Goal: Task Accomplishment & Management: Manage account settings

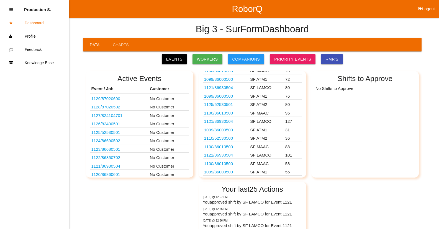
click at [220, 173] on link "1099 / 86000500" at bounding box center [218, 172] width 29 height 5
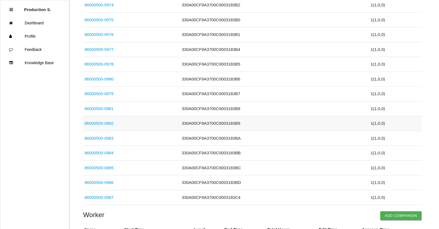
scroll to position [803, 0]
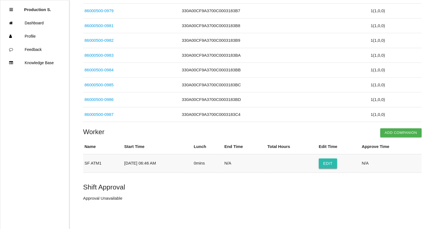
click at [331, 165] on button "Edit" at bounding box center [328, 164] width 18 height 10
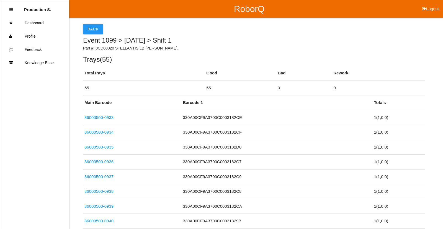
select select "6"
select select "46"
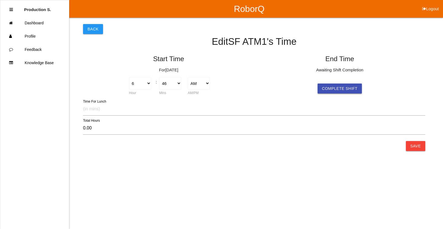
click at [354, 89] on button "Complete Shift" at bounding box center [340, 89] width 44 height 10
select select "6"
select select "46"
click at [411, 145] on button "Save" at bounding box center [415, 146] width 19 height 10
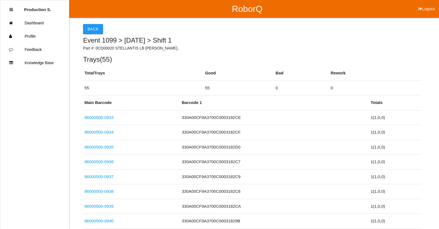
scroll to position [803, 0]
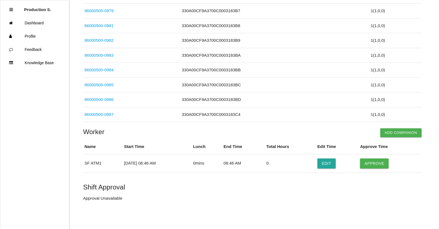
drag, startPoint x: 382, startPoint y: 164, endPoint x: 313, endPoint y: 183, distance: 71.7
click at [381, 165] on button "Approve" at bounding box center [374, 164] width 29 height 10
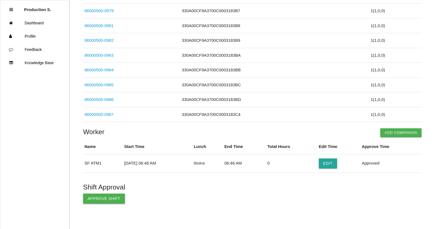
click at [108, 199] on button "Approve Shift" at bounding box center [104, 199] width 42 height 10
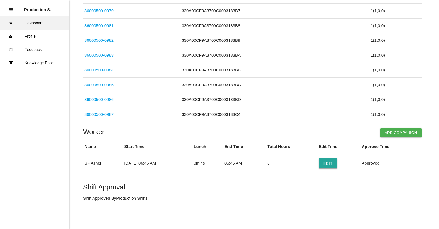
click at [33, 25] on link "Dashboard" at bounding box center [34, 22] width 69 height 13
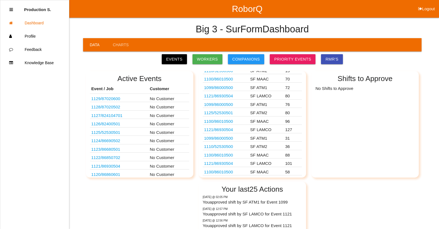
scroll to position [28, 0]
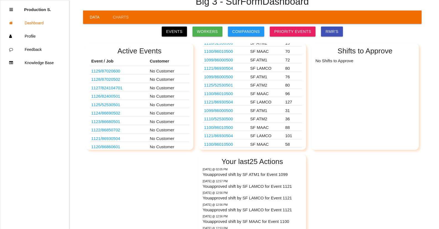
click at [223, 144] on link "1100 / 86010500" at bounding box center [218, 144] width 29 height 5
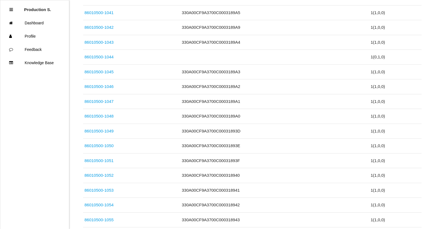
scroll to position [848, 0]
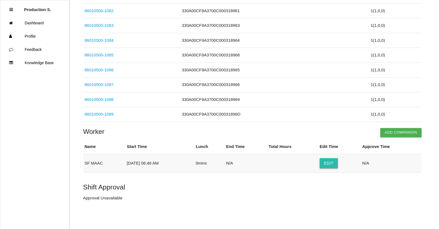
click at [334, 165] on button "Edit" at bounding box center [329, 163] width 18 height 10
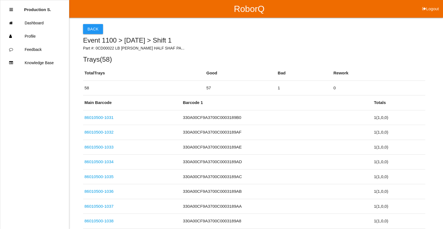
select select "6"
select select "46"
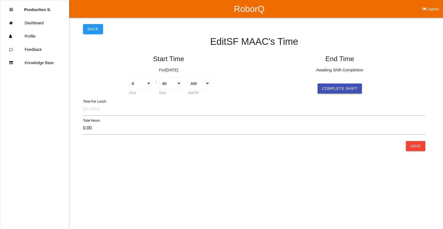
click at [346, 91] on button "Complete Shift" at bounding box center [340, 89] width 44 height 10
select select "6"
select select "46"
click at [423, 148] on button "Save" at bounding box center [415, 146] width 19 height 10
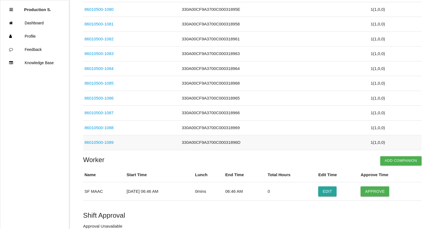
scroll to position [848, 0]
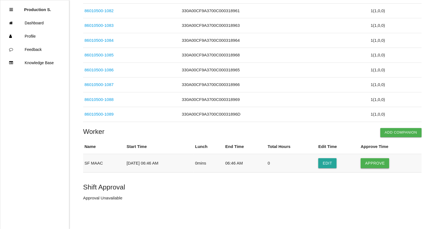
click at [382, 163] on button "Approve" at bounding box center [375, 163] width 29 height 10
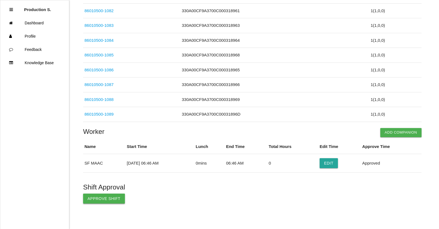
click at [111, 197] on button "Approve Shift" at bounding box center [104, 199] width 42 height 10
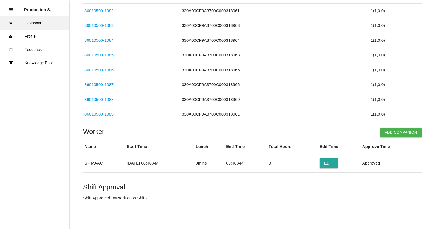
click at [45, 23] on link "Dashboard" at bounding box center [34, 22] width 69 height 13
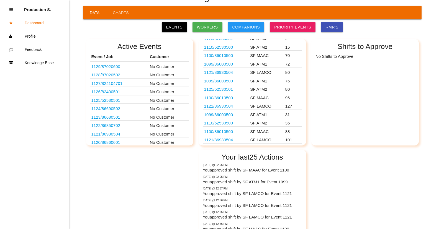
scroll to position [87, 0]
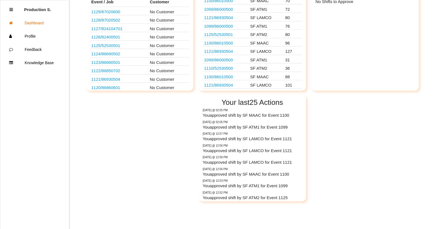
click at [227, 87] on link "1121 / 86930504" at bounding box center [218, 85] width 29 height 5
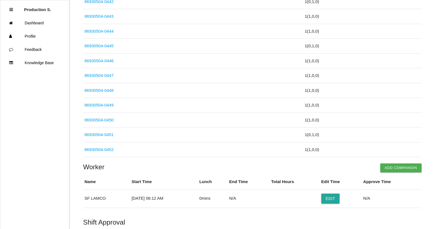
scroll to position [1485, 0]
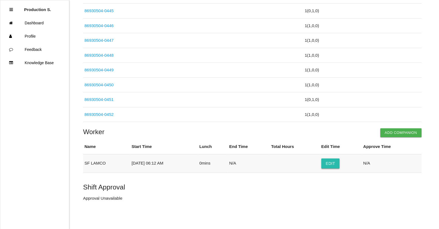
click at [334, 162] on button "Edit" at bounding box center [330, 164] width 18 height 10
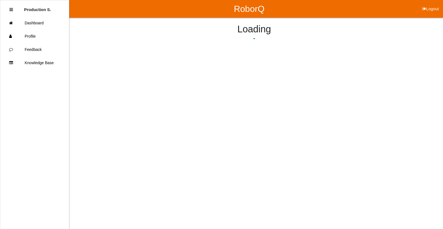
select select "6"
select select "12"
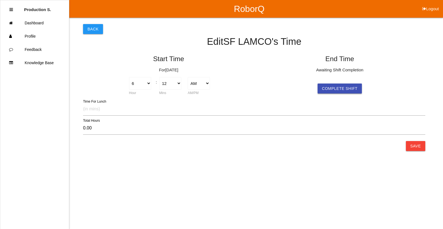
click at [341, 88] on button "Complete Shift" at bounding box center [340, 89] width 44 height 10
select select "6"
select select "12"
click at [416, 144] on button "Save" at bounding box center [415, 146] width 19 height 10
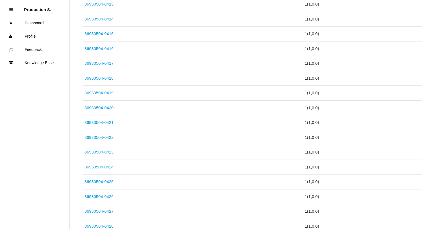
scroll to position [1485, 0]
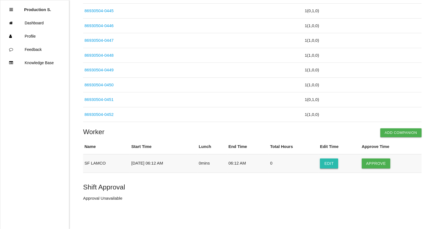
click at [334, 163] on button "Edit" at bounding box center [329, 164] width 18 height 10
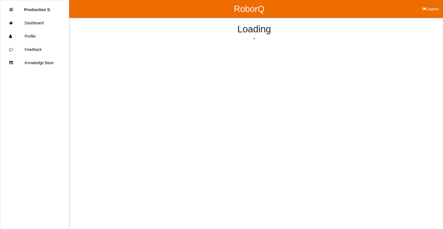
select select "6"
select select "12"
select select "6"
select select "12"
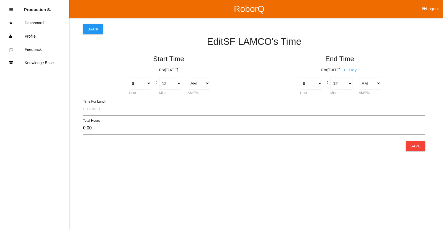
click at [427, 147] on div "Back Edit SF [PERSON_NAME] 's Time Start Time For [DATE] 1 2 3 4 5 6 7 8 9 10 1…" at bounding box center [221, 83] width 443 height 130
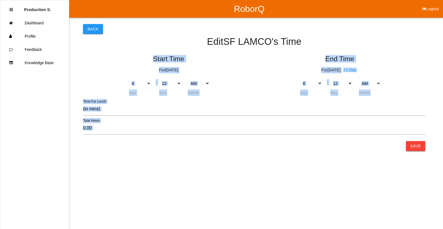
drag, startPoint x: 408, startPoint y: 147, endPoint x: 411, endPoint y: 146, distance: 2.9
click at [411, 146] on div "Back Edit SF [PERSON_NAME] 's Time Start Time For [DATE] 1 2 3 4 5 6 7 8 9 10 1…" at bounding box center [254, 83] width 342 height 130
drag, startPoint x: 411, startPoint y: 146, endPoint x: 391, endPoint y: 149, distance: 19.9
click at [391, 149] on html "RoborQ Logout Production S. Dashboard Profile Feedback Knowledge Base Back Edit…" at bounding box center [221, 87] width 443 height 175
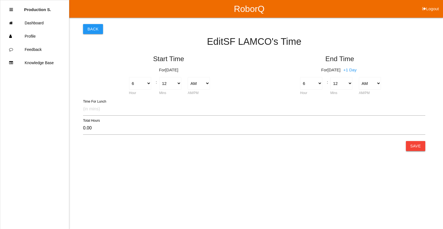
click at [419, 148] on button "Save" at bounding box center [415, 146] width 19 height 10
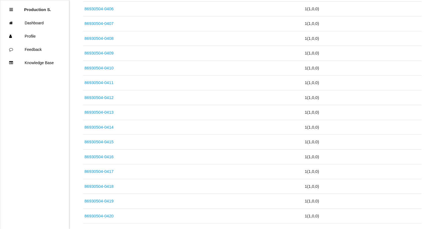
scroll to position [1485, 0]
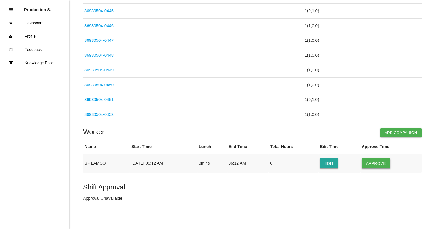
click at [376, 165] on button "Approve" at bounding box center [376, 164] width 29 height 10
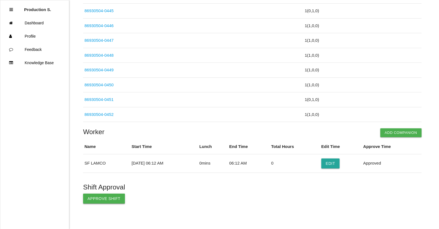
click at [99, 200] on button "Approve Shift" at bounding box center [104, 199] width 42 height 10
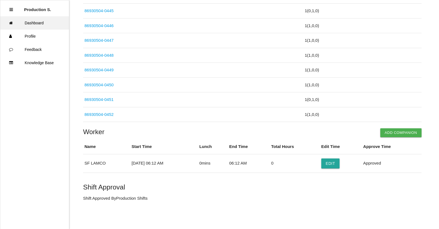
click at [45, 27] on link "Dashboard" at bounding box center [34, 22] width 69 height 13
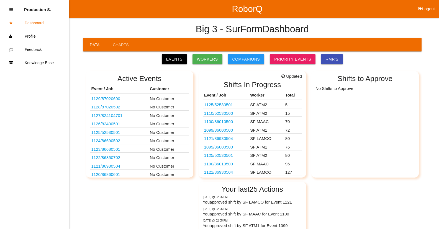
scroll to position [26, 0]
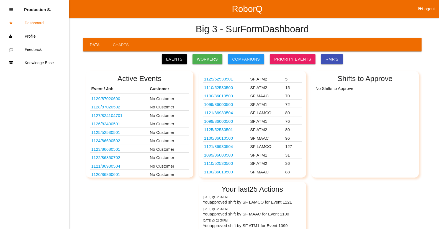
click at [233, 173] on link "1100 / 86010500" at bounding box center [218, 172] width 29 height 5
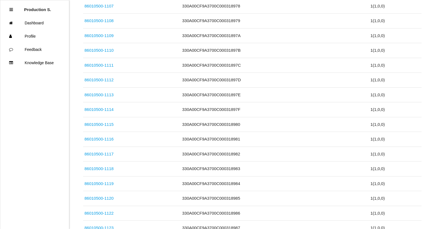
scroll to position [1293, 0]
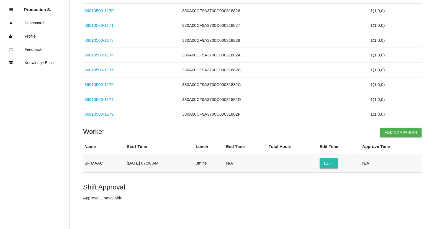
click at [332, 167] on button "Edit" at bounding box center [329, 163] width 18 height 10
select select "7"
select select "8"
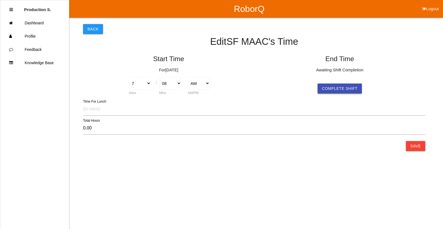
click at [355, 92] on button "Complete Shift" at bounding box center [340, 89] width 44 height 10
select select "7"
select select "8"
click at [422, 147] on button "Save" at bounding box center [415, 146] width 19 height 10
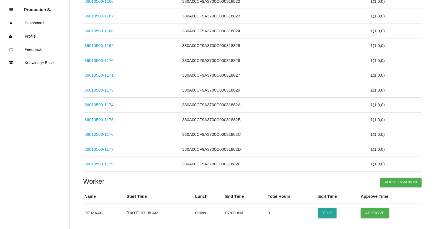
scroll to position [1293, 0]
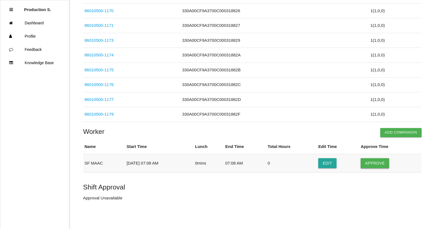
click at [376, 165] on button "Approve" at bounding box center [375, 163] width 29 height 10
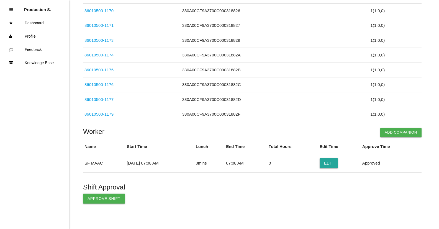
click at [105, 202] on button "Approve Shift" at bounding box center [104, 199] width 42 height 10
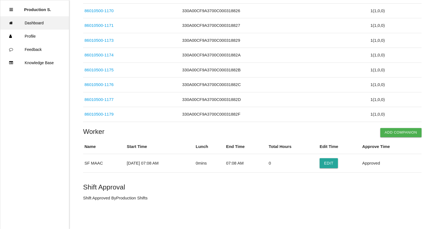
click at [47, 24] on link "Dashboard" at bounding box center [34, 22] width 69 height 13
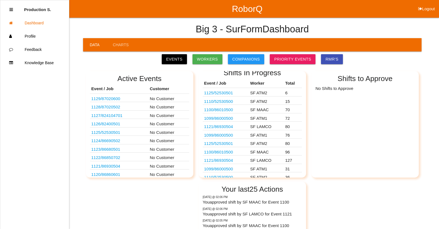
scroll to position [17, 0]
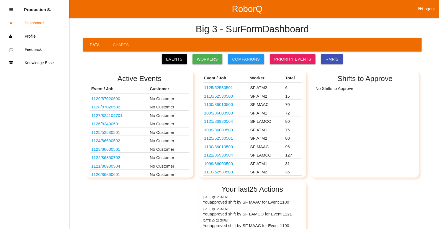
click at [228, 171] on link "1110 / 52530500" at bounding box center [218, 172] width 29 height 5
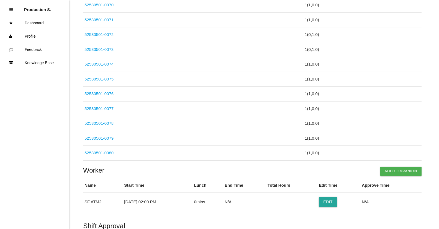
scroll to position [522, 0]
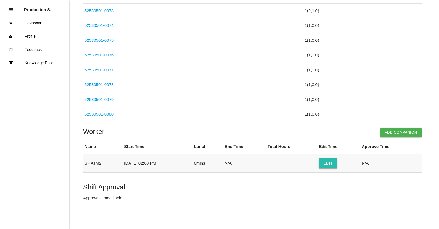
click at [337, 166] on button "Edit" at bounding box center [328, 163] width 18 height 10
select select "2"
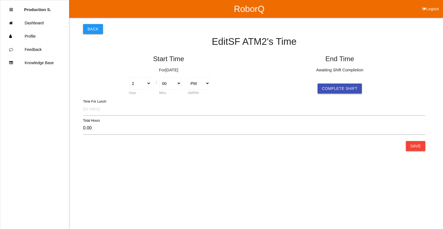
click at [345, 90] on button "Complete Shift" at bounding box center [340, 89] width 44 height 10
select select "2"
click at [420, 148] on button "Save" at bounding box center [415, 146] width 19 height 10
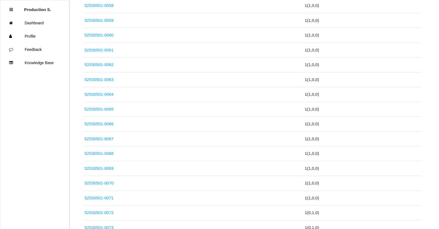
scroll to position [522, 0]
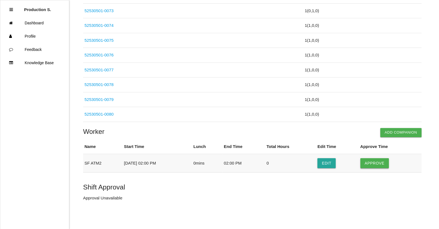
click at [380, 161] on button "Approve" at bounding box center [374, 163] width 29 height 10
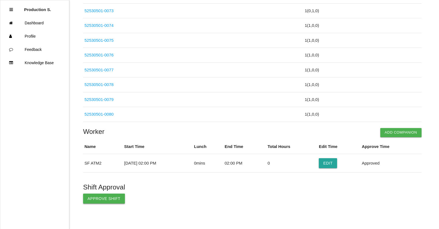
drag, startPoint x: 114, startPoint y: 198, endPoint x: 112, endPoint y: 201, distance: 3.2
click at [112, 201] on button "Approve Shift" at bounding box center [104, 199] width 42 height 10
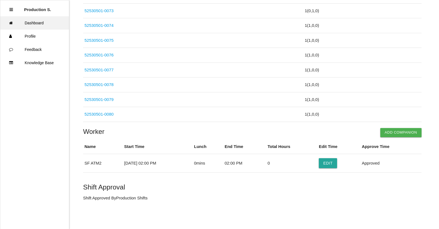
click at [50, 25] on link "Dashboard" at bounding box center [34, 22] width 69 height 13
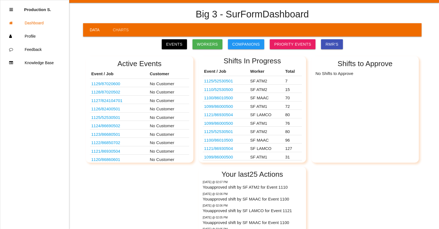
scroll to position [28, 0]
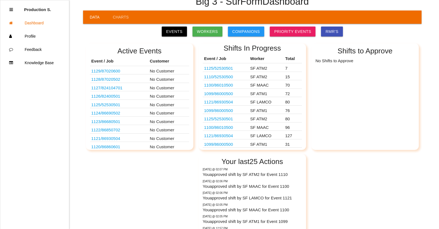
click at [233, 145] on link "1099 / 86000500" at bounding box center [218, 144] width 29 height 5
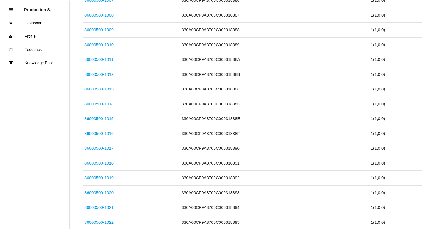
scroll to position [448, 0]
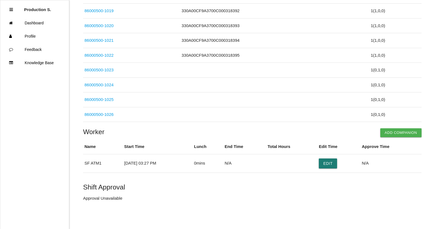
click at [337, 162] on button "Edit" at bounding box center [328, 164] width 18 height 10
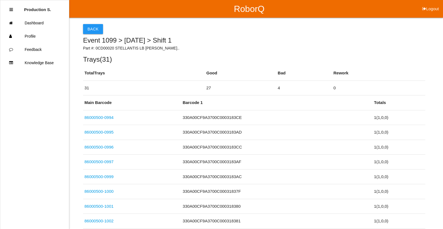
select select "3"
select select "27"
select select "2"
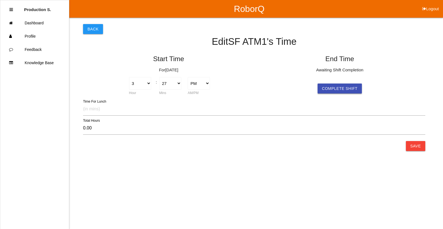
click at [346, 88] on button "Complete Shift" at bounding box center [340, 89] width 44 height 10
select select "3"
select select "27"
select select "2"
click at [417, 147] on button "Save" at bounding box center [415, 146] width 19 height 10
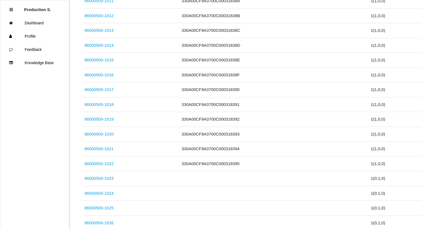
scroll to position [448, 0]
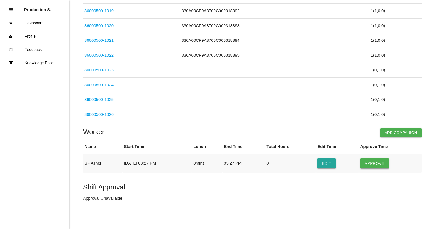
click at [375, 160] on button "Approve" at bounding box center [374, 164] width 29 height 10
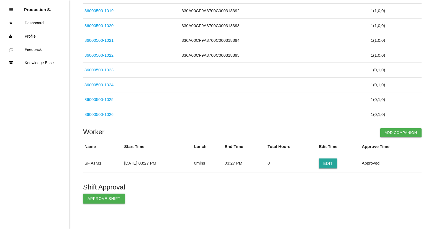
click at [104, 199] on button "Approve Shift" at bounding box center [104, 199] width 42 height 10
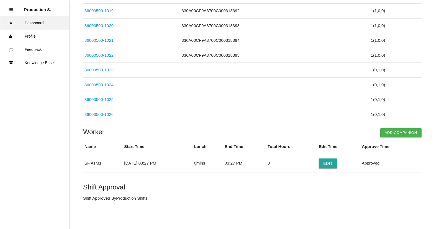
click at [38, 22] on link "Dashboard" at bounding box center [34, 22] width 69 height 13
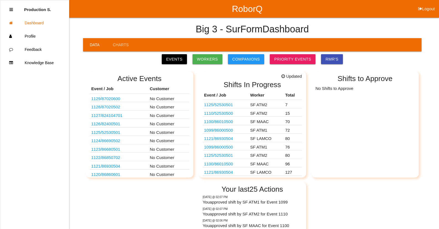
scroll to position [0, 0]
click at [227, 172] on link "1121 / 86930504" at bounding box center [218, 172] width 29 height 5
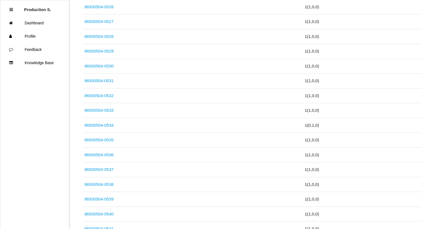
scroll to position [1870, 0]
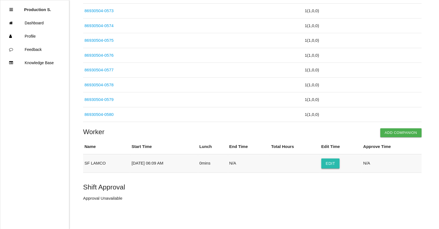
click at [334, 164] on button "Edit" at bounding box center [330, 164] width 18 height 10
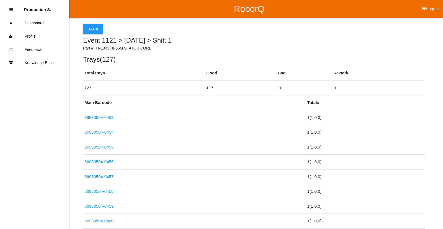
select select "6"
select select "9"
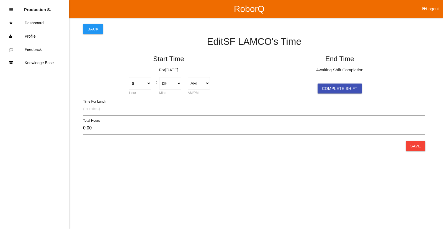
click at [361, 89] on div "Awaiting Shift Completion Complete Shift" at bounding box center [339, 80] width 165 height 27
drag, startPoint x: 359, startPoint y: 90, endPoint x: 355, endPoint y: 92, distance: 4.0
click at [357, 91] on button "Complete Shift" at bounding box center [340, 89] width 44 height 10
select select "6"
select select "9"
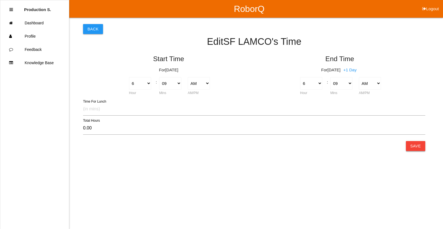
click at [416, 148] on button "Save" at bounding box center [415, 146] width 19 height 10
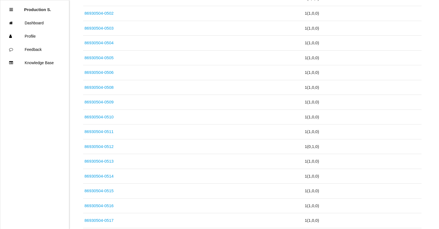
scroll to position [1870, 0]
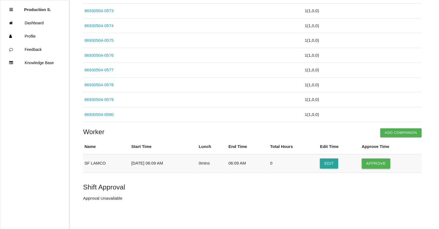
click at [376, 163] on button "Approve" at bounding box center [376, 164] width 29 height 10
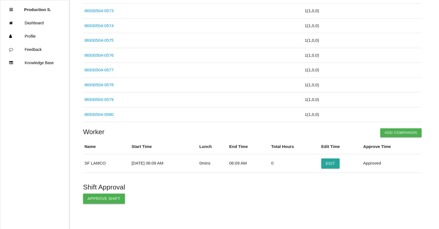
click at [103, 199] on button "Approve Shift" at bounding box center [104, 199] width 42 height 10
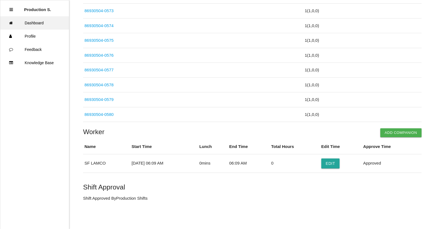
click at [44, 22] on link "Dashboard" at bounding box center [34, 22] width 69 height 13
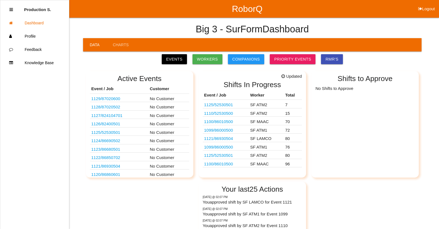
click at [232, 165] on link "1100 / 86010500" at bounding box center [218, 164] width 29 height 5
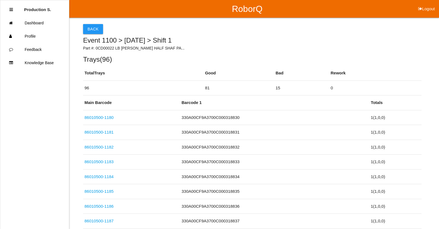
scroll to position [1411, 0]
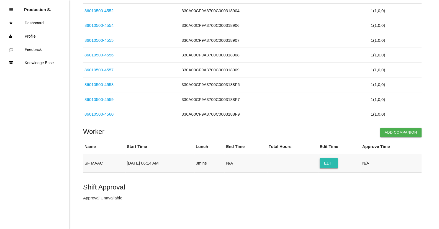
click at [334, 166] on button "Edit" at bounding box center [329, 163] width 18 height 10
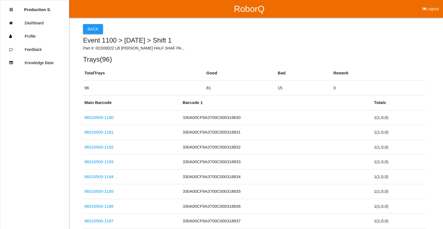
select select "6"
select select "14"
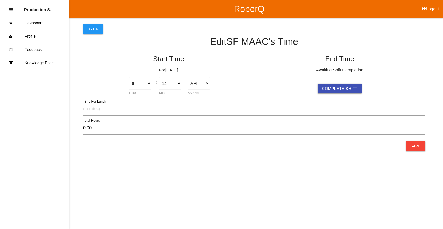
drag, startPoint x: 347, startPoint y: 93, endPoint x: 325, endPoint y: 94, distance: 21.9
click at [329, 95] on div "Start Time For [DATE] 1 2 3 4 5 6 7 8 9 10 11 12 Hour : 00 01 02 03 04 05 06 07…" at bounding box center [254, 74] width 342 height 47
drag, startPoint x: 365, startPoint y: 89, endPoint x: 373, endPoint y: 89, distance: 7.2
click at [372, 89] on div "Awaiting Shift Completion Complete Shift" at bounding box center [339, 80] width 165 height 27
drag, startPoint x: 322, startPoint y: 90, endPoint x: 343, endPoint y: 87, distance: 21.0
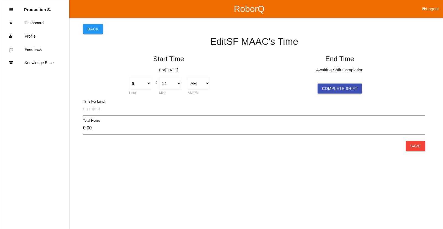
click at [331, 88] on button "Complete Shift" at bounding box center [340, 89] width 44 height 10
select select "6"
select select "14"
click at [417, 149] on button "Save" at bounding box center [415, 146] width 19 height 10
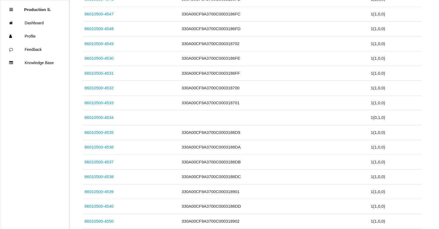
scroll to position [1411, 0]
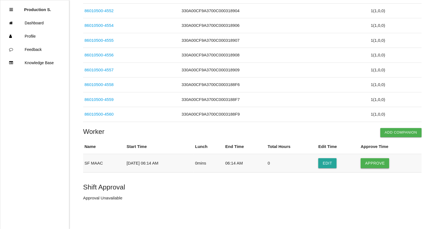
click at [373, 164] on button "Approve" at bounding box center [375, 163] width 29 height 10
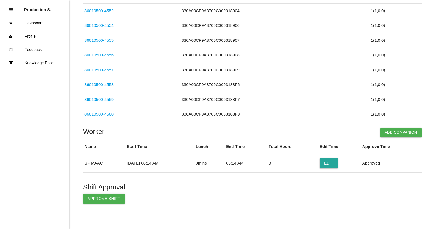
click at [103, 198] on button "Approve Shift" at bounding box center [104, 199] width 42 height 10
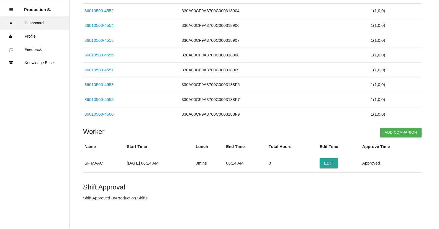
click at [47, 19] on link "Dashboard" at bounding box center [34, 22] width 69 height 13
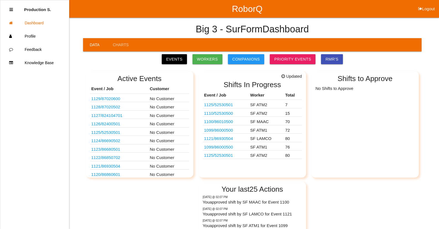
click at [231, 157] on link "1125 / 52530501" at bounding box center [218, 155] width 29 height 5
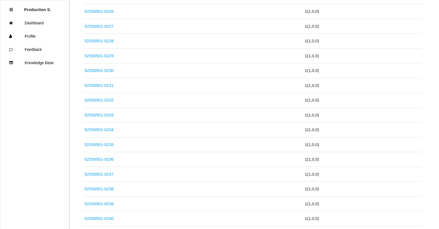
scroll to position [1174, 0]
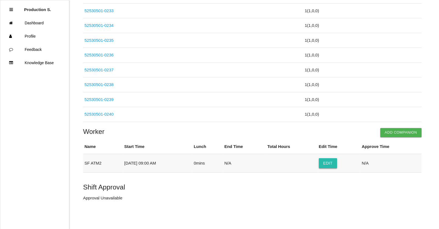
click at [329, 168] on button "Edit" at bounding box center [328, 163] width 18 height 10
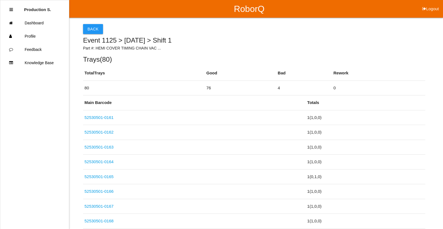
select select "9"
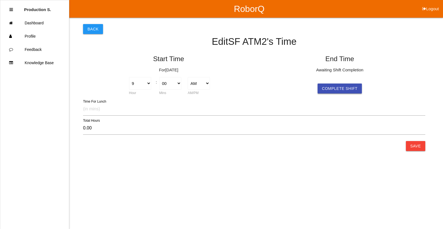
click at [333, 89] on button "Complete Shift" at bounding box center [340, 89] width 44 height 10
select select "9"
click at [411, 149] on button "Save" at bounding box center [415, 146] width 19 height 10
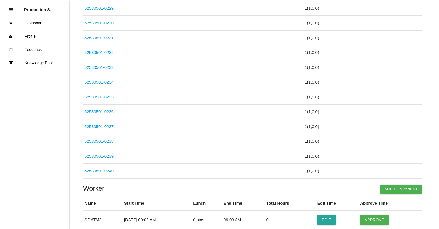
scroll to position [1174, 0]
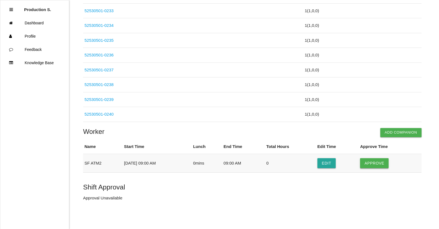
drag, startPoint x: 374, startPoint y: 164, endPoint x: 357, endPoint y: 170, distance: 17.8
click at [374, 164] on button "Approve" at bounding box center [374, 163] width 29 height 10
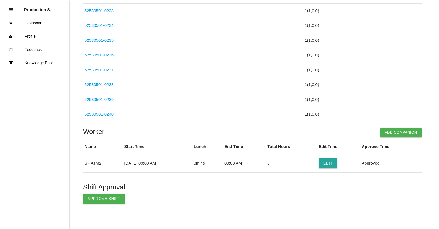
click at [107, 199] on button "Approve Shift" at bounding box center [104, 199] width 42 height 10
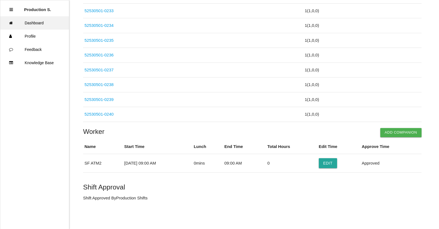
click at [38, 18] on link "Dashboard" at bounding box center [34, 22] width 69 height 13
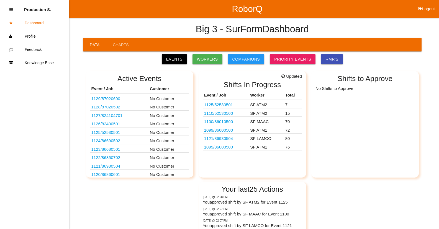
click at [223, 147] on link "1099 / 86000500" at bounding box center [218, 147] width 29 height 5
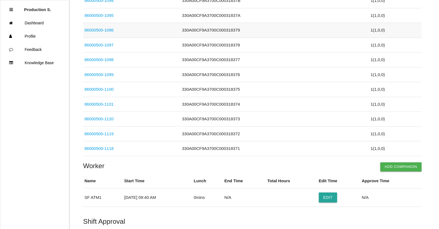
scroll to position [1115, 0]
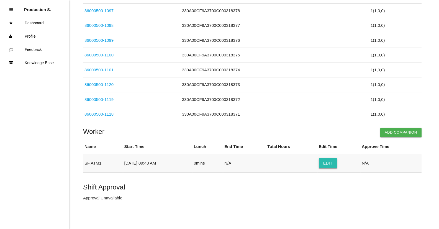
click at [330, 162] on button "Edit" at bounding box center [328, 163] width 18 height 10
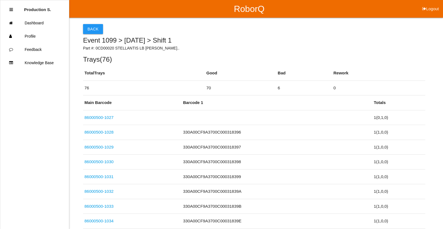
select select "9"
select select "40"
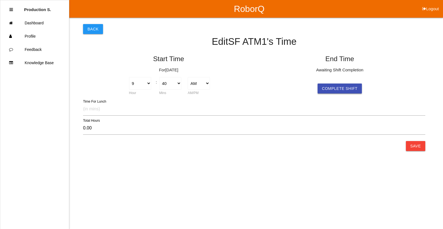
click at [345, 88] on button "Complete Shift" at bounding box center [340, 89] width 44 height 10
select select "9"
select select "40"
click at [414, 145] on button "Save" at bounding box center [415, 146] width 19 height 10
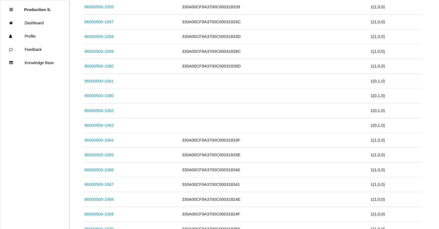
scroll to position [1115, 0]
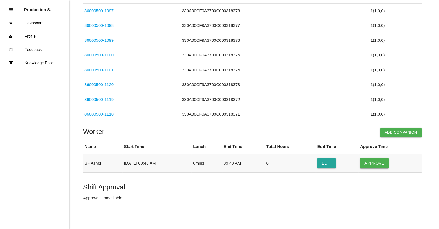
click at [370, 165] on button "Approve" at bounding box center [374, 163] width 29 height 10
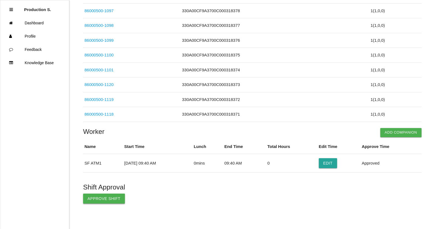
click at [108, 198] on button "Approve Shift" at bounding box center [104, 199] width 42 height 10
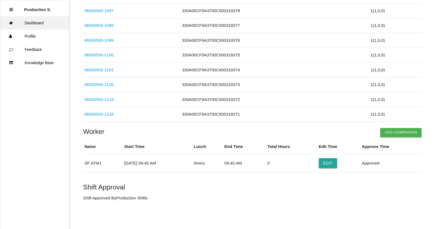
click at [45, 20] on link "Dashboard" at bounding box center [34, 22] width 69 height 13
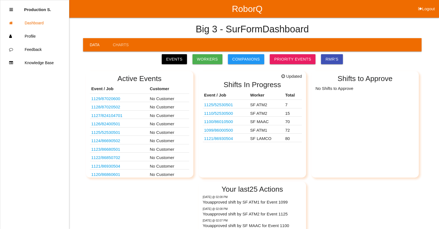
click at [225, 139] on link "1121 / 86930504" at bounding box center [218, 138] width 29 height 5
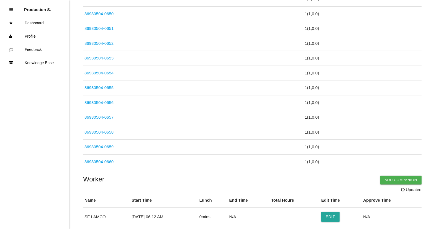
scroll to position [1187, 0]
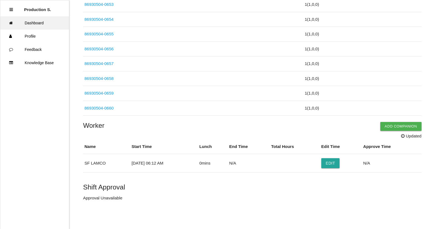
click at [35, 26] on link "Dashboard" at bounding box center [34, 22] width 69 height 13
